Goal: Transaction & Acquisition: Purchase product/service

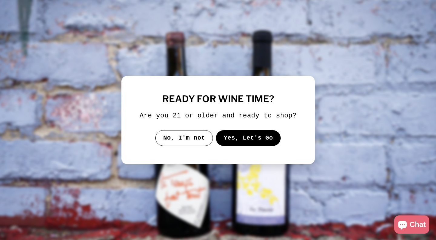
click at [249, 139] on button "Yes, Let's Go" at bounding box center [248, 138] width 65 height 16
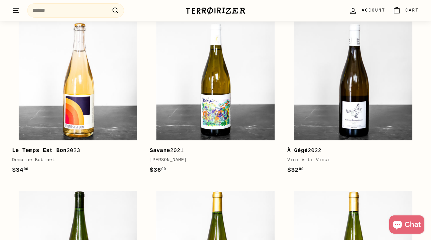
scroll to position [128, 0]
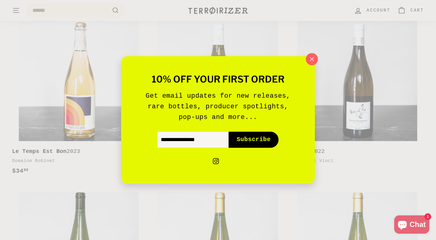
click at [314, 61] on icon "button" at bounding box center [312, 59] width 4 height 4
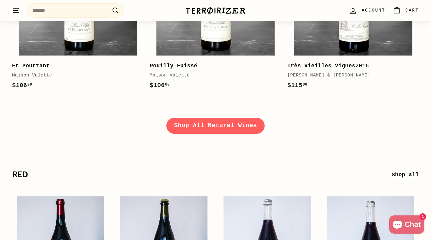
scroll to position [893, 0]
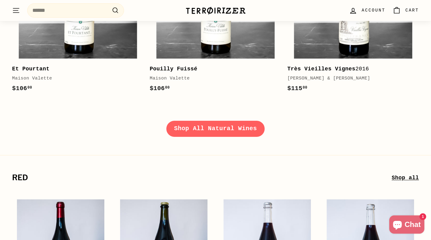
click at [217, 127] on link "Shop All Natural Wines" at bounding box center [216, 129] width 99 height 16
click at [224, 130] on link "Shop All Natural Wines" at bounding box center [216, 129] width 99 height 16
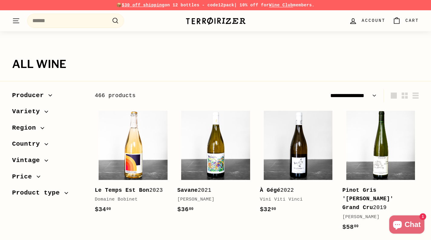
select select "**********"
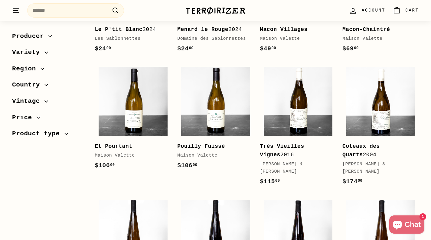
scroll to position [438, 0]
